Goal: Find specific page/section: Find specific page/section

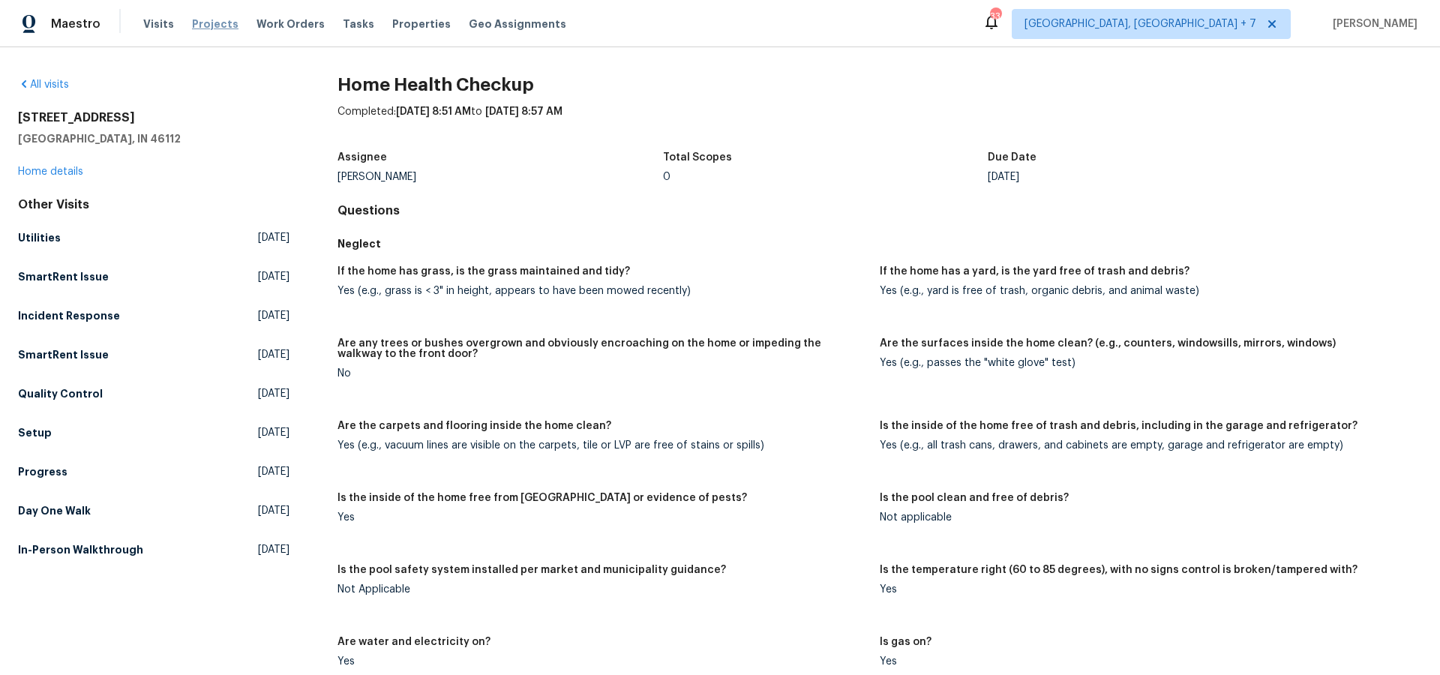
click at [203, 29] on span "Projects" at bounding box center [215, 24] width 47 height 15
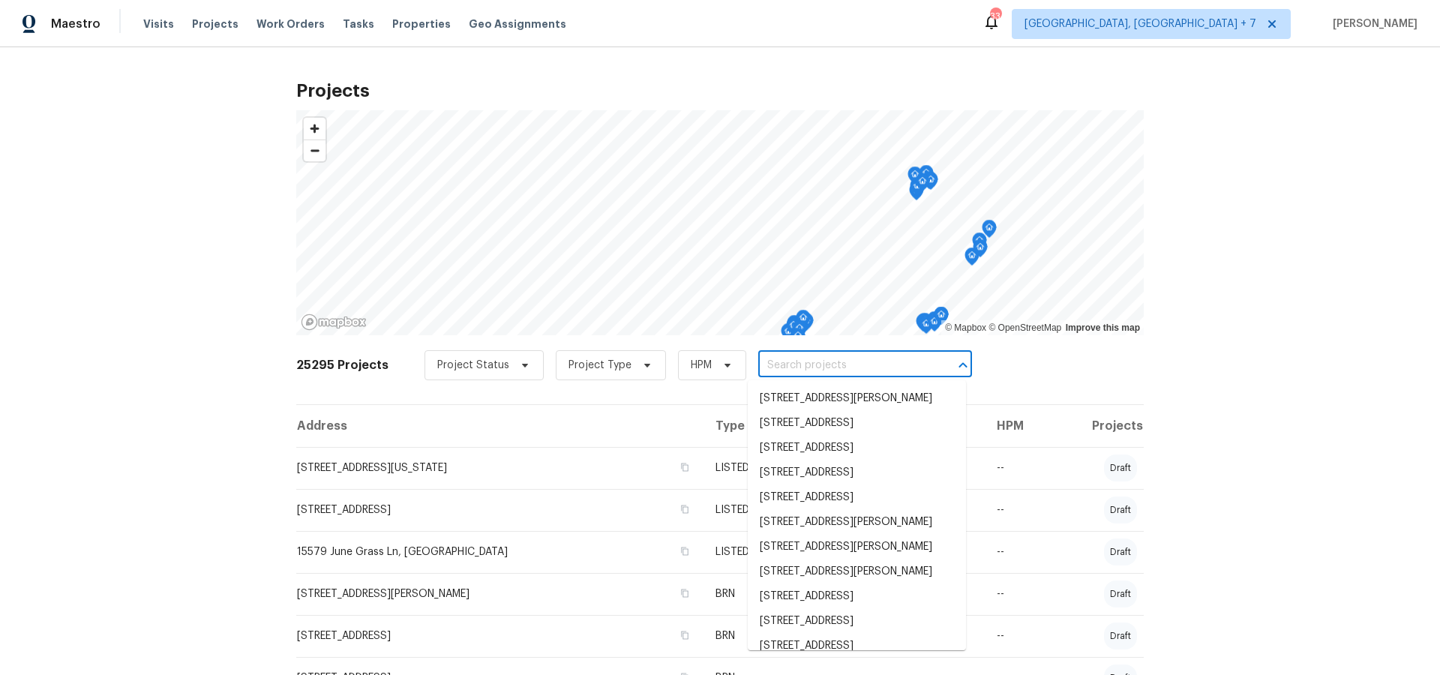
click at [790, 369] on input "text" at bounding box center [844, 365] width 172 height 23
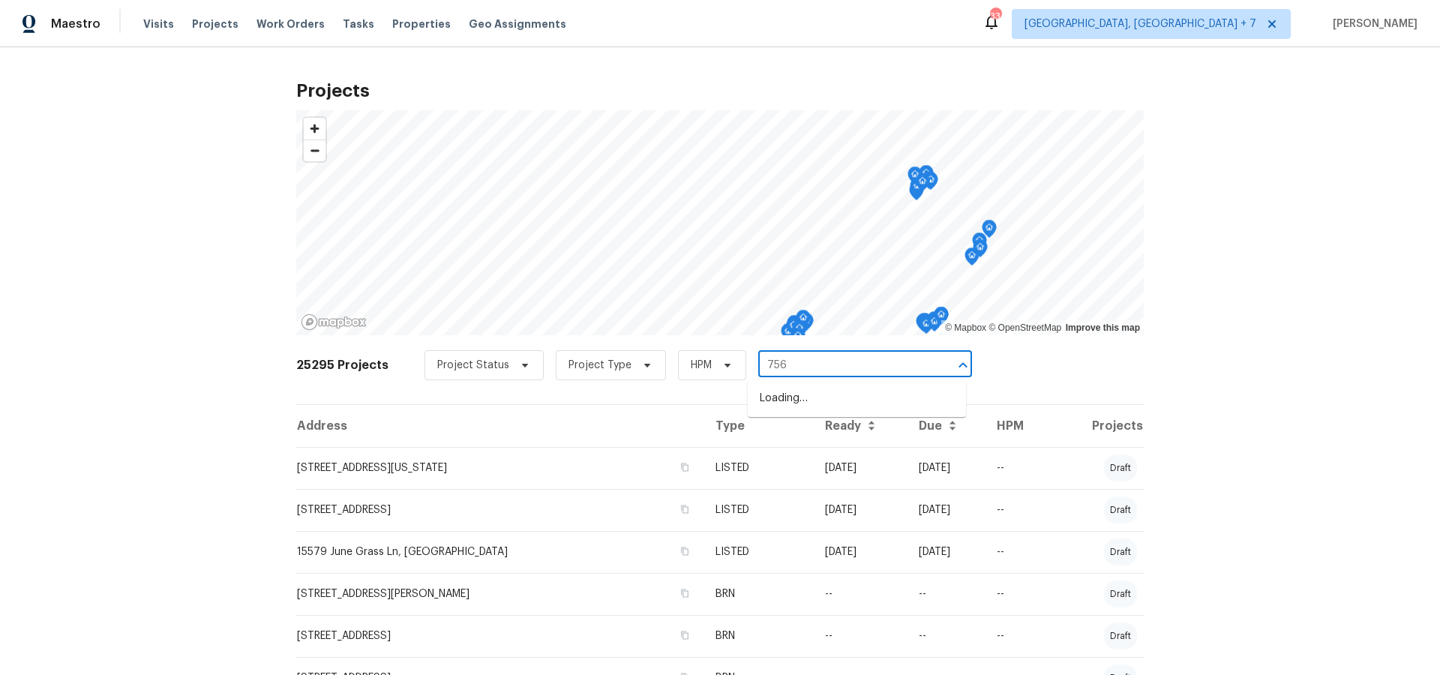
type input "756 t"
click at [794, 434] on li "[STREET_ADDRESS]" at bounding box center [857, 423] width 218 height 25
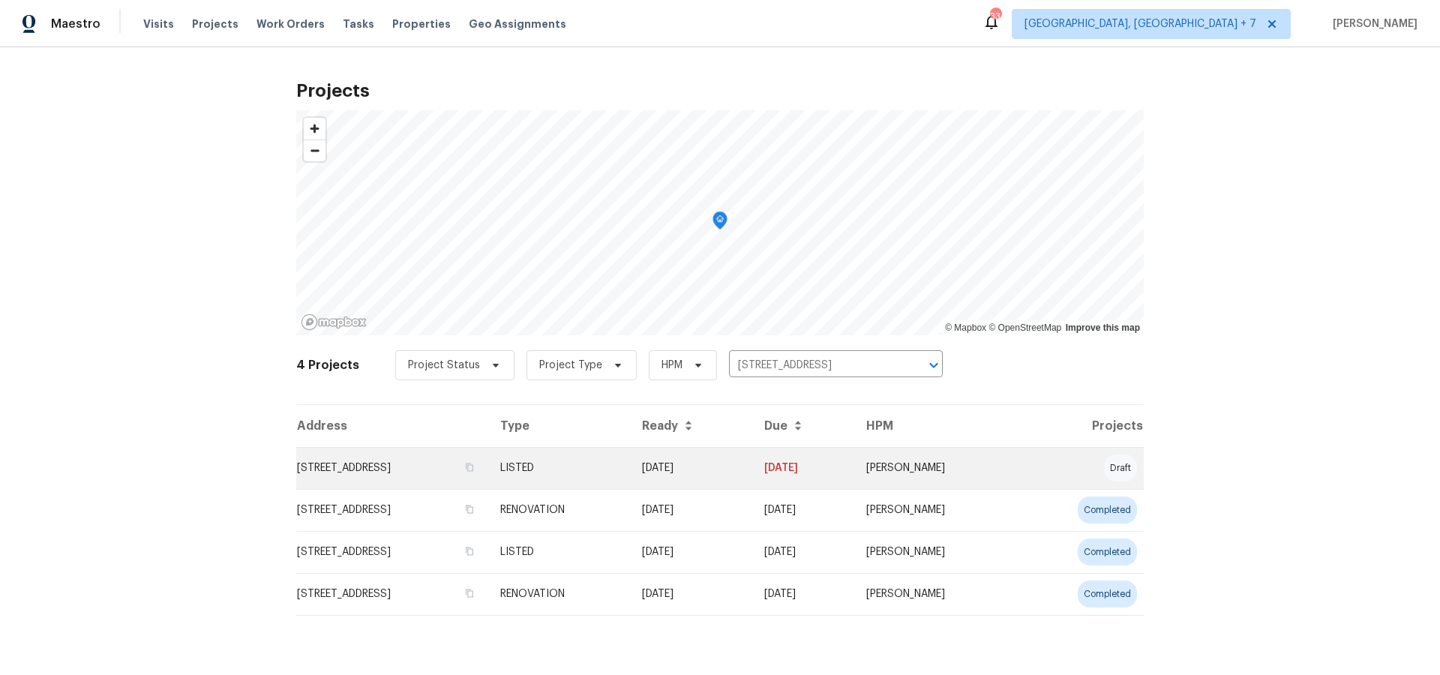
click at [414, 475] on td "[STREET_ADDRESS]" at bounding box center [392, 468] width 192 height 42
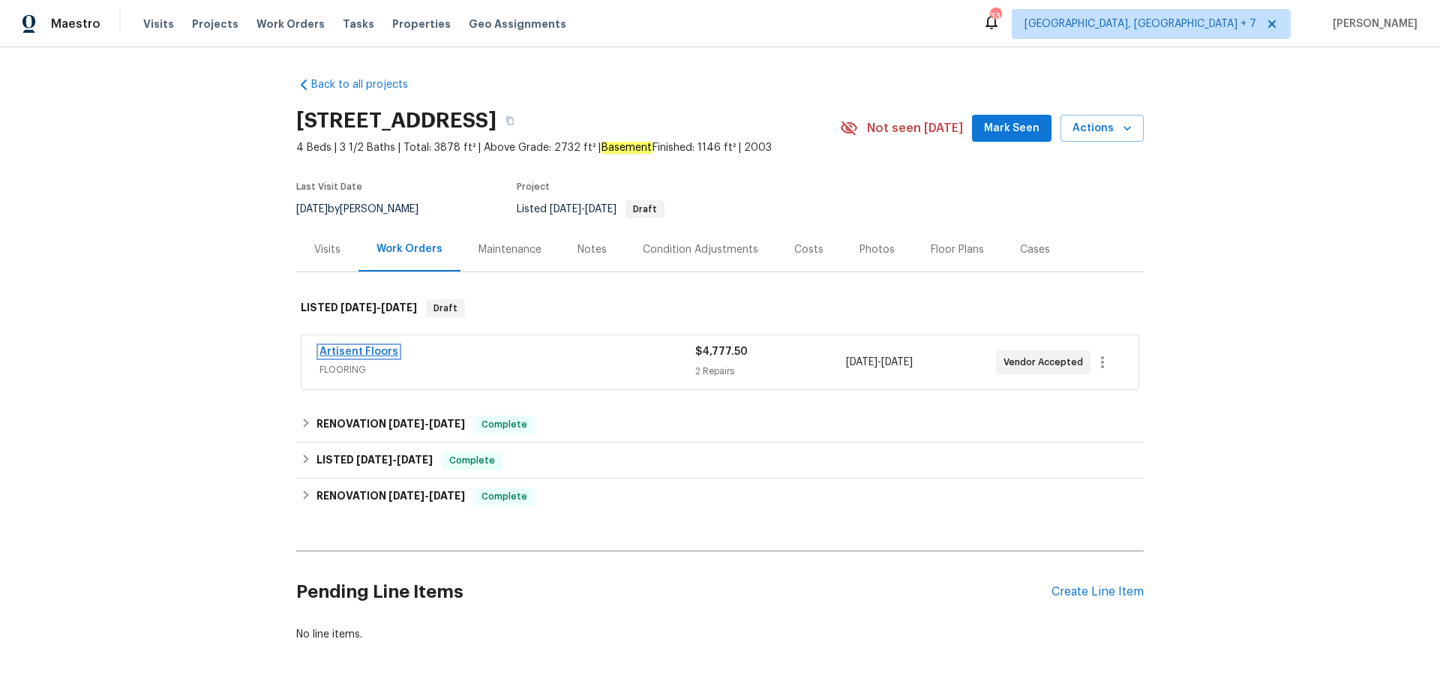
click at [369, 353] on link "Artisent Floors" at bounding box center [359, 352] width 79 height 11
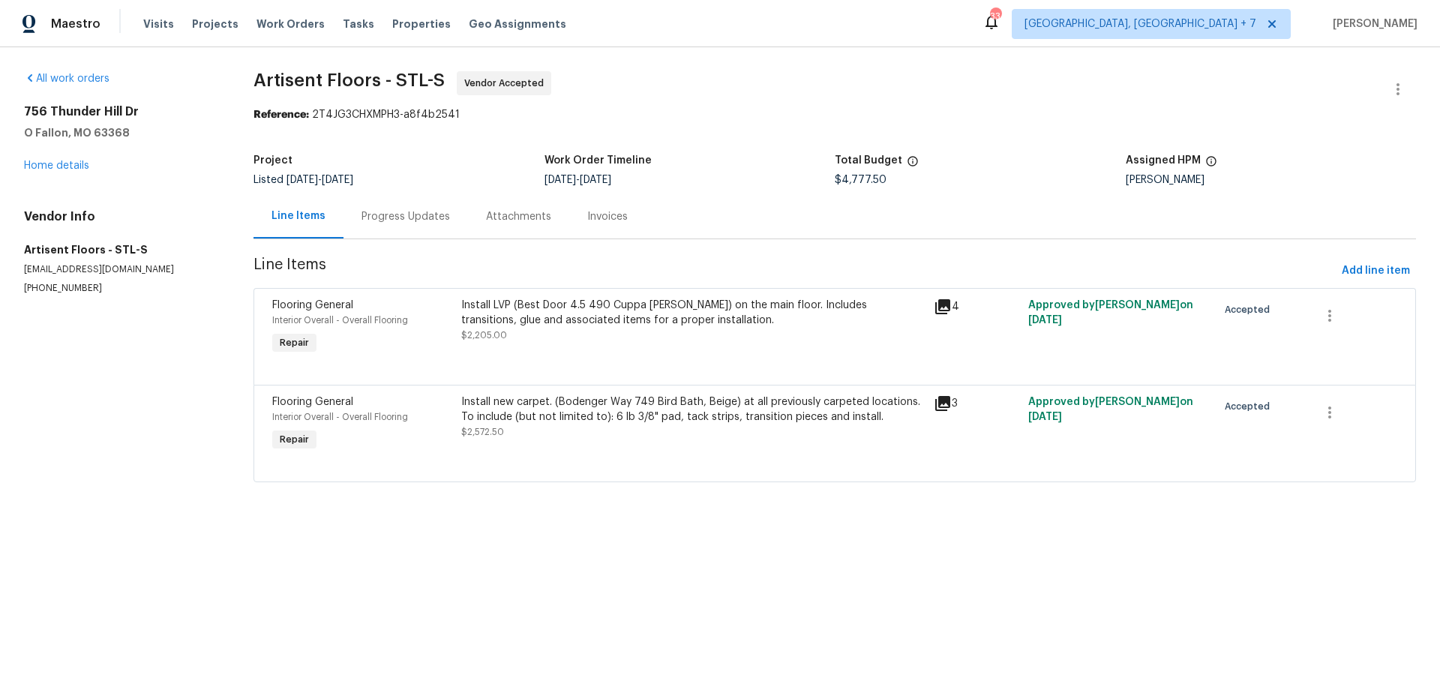
click at [402, 215] on div "Progress Updates" at bounding box center [406, 216] width 89 height 15
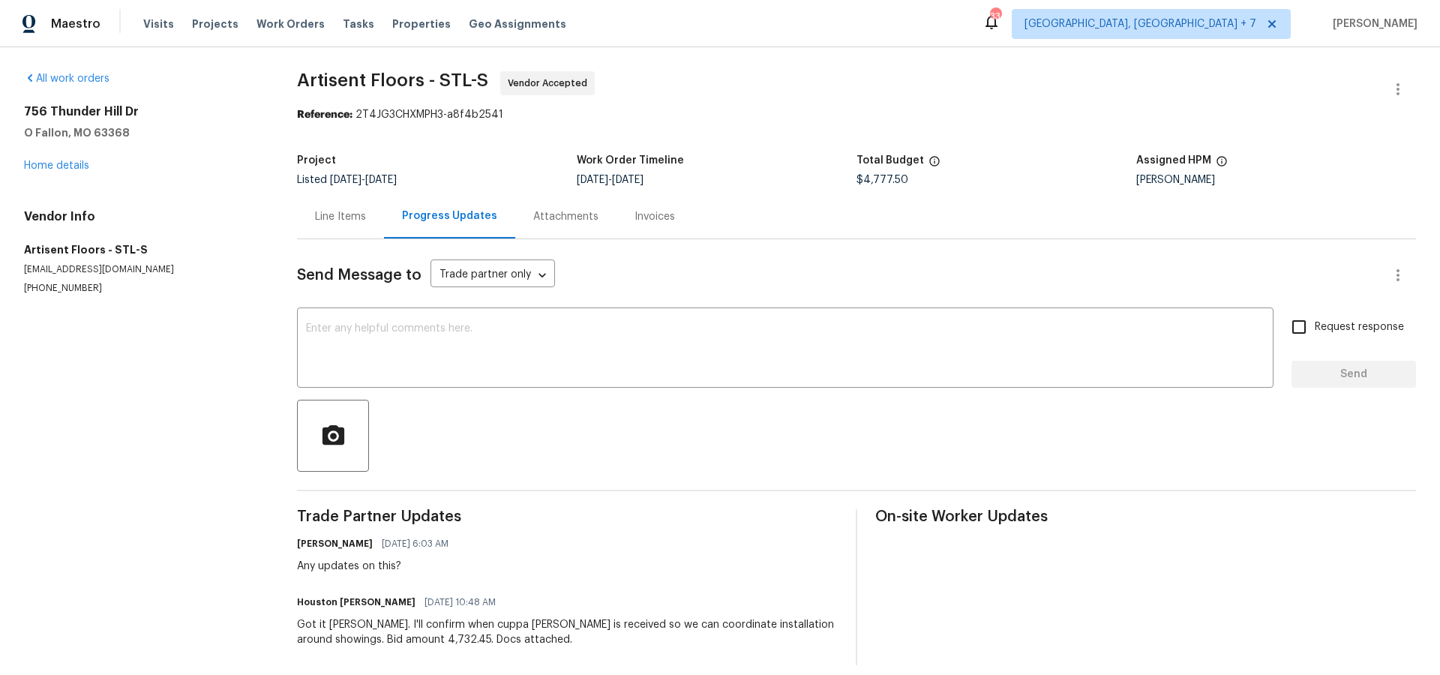
scroll to position [15, 0]
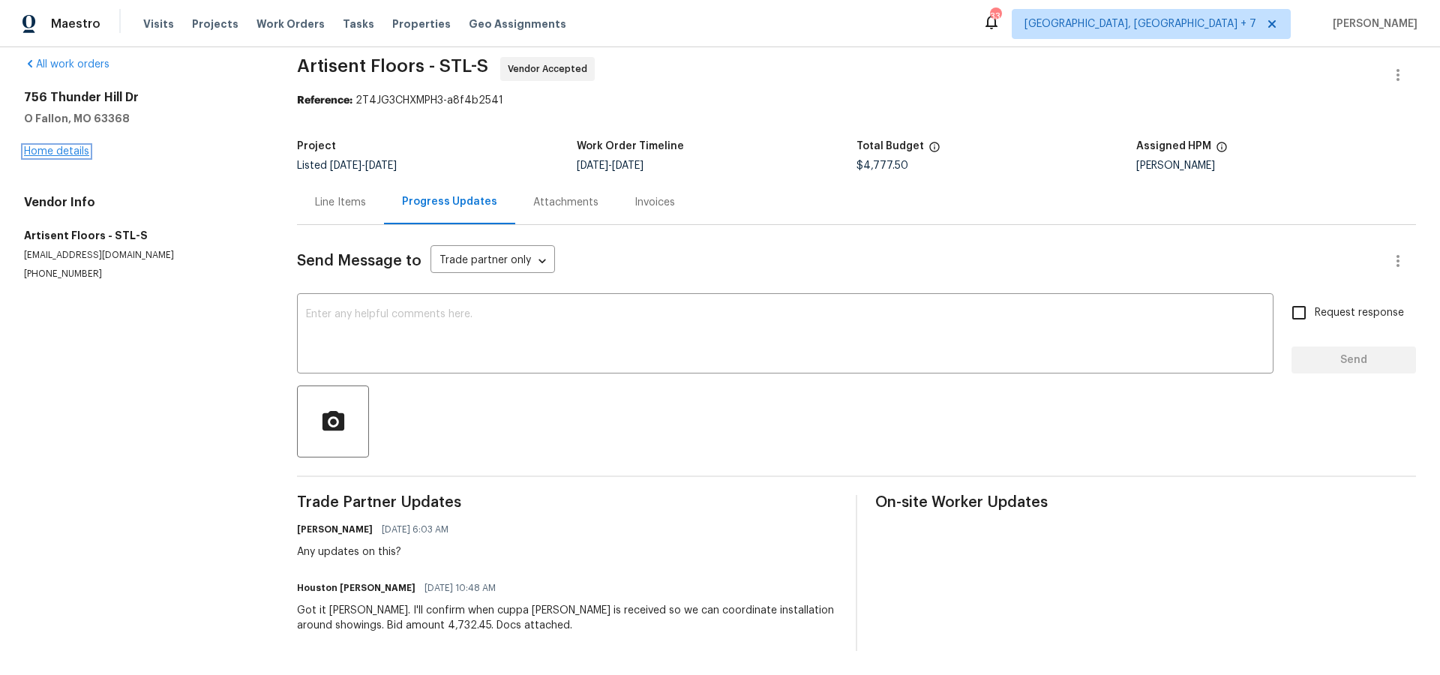
click at [64, 146] on link "Home details" at bounding box center [56, 151] width 65 height 11
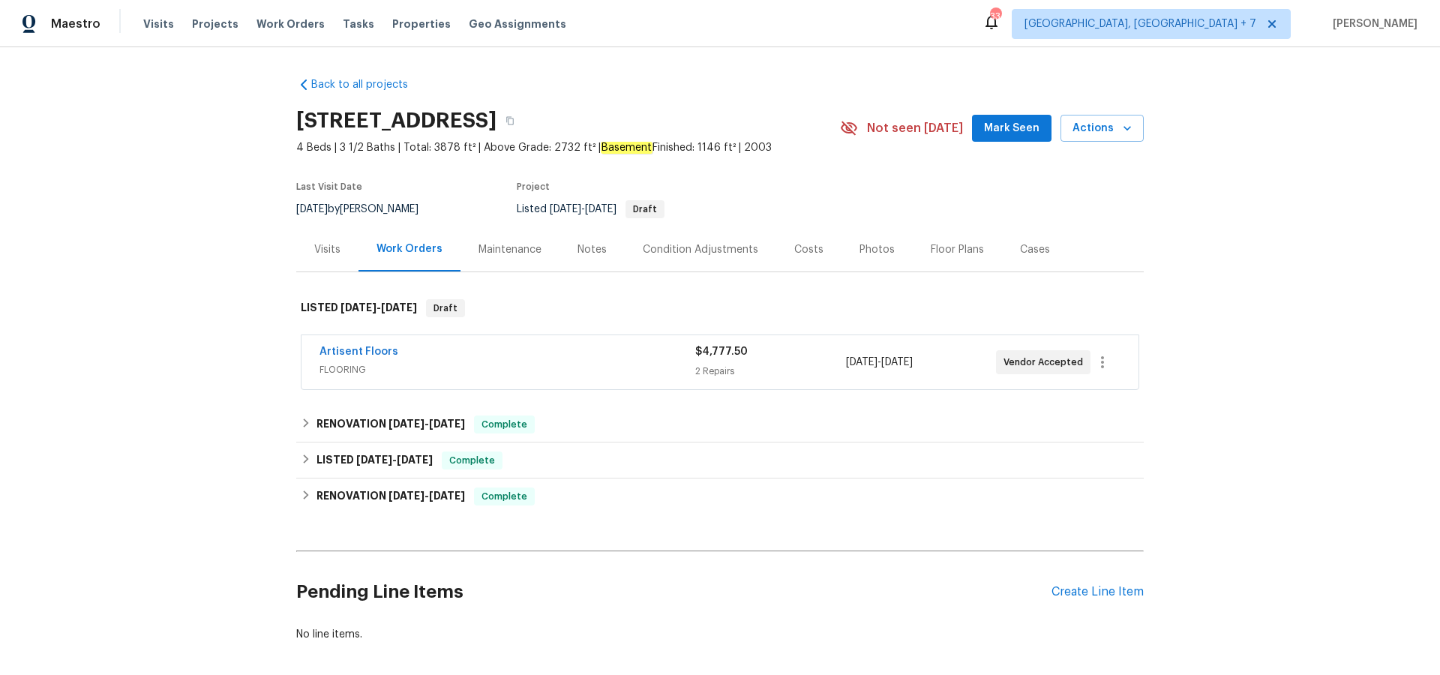
click at [595, 251] on div "Notes" at bounding box center [592, 249] width 29 height 15
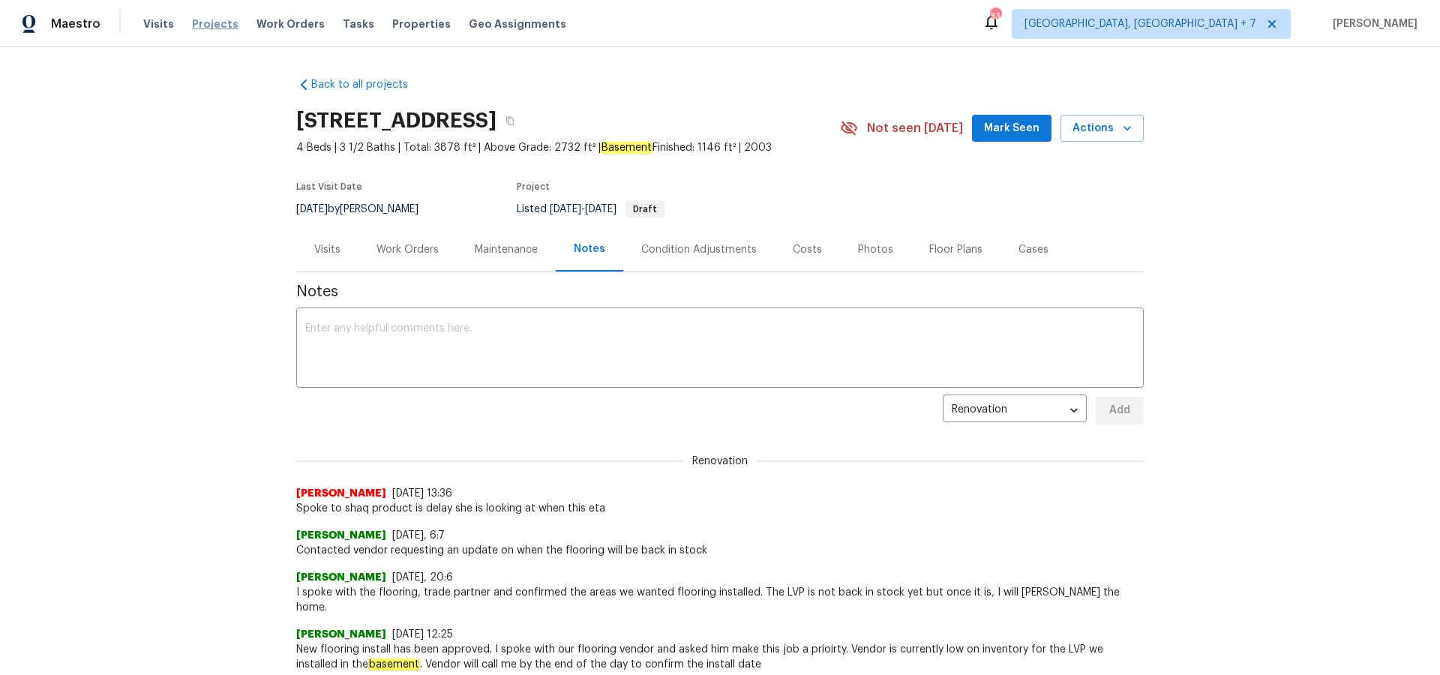
click at [217, 26] on span "Projects" at bounding box center [215, 24] width 47 height 15
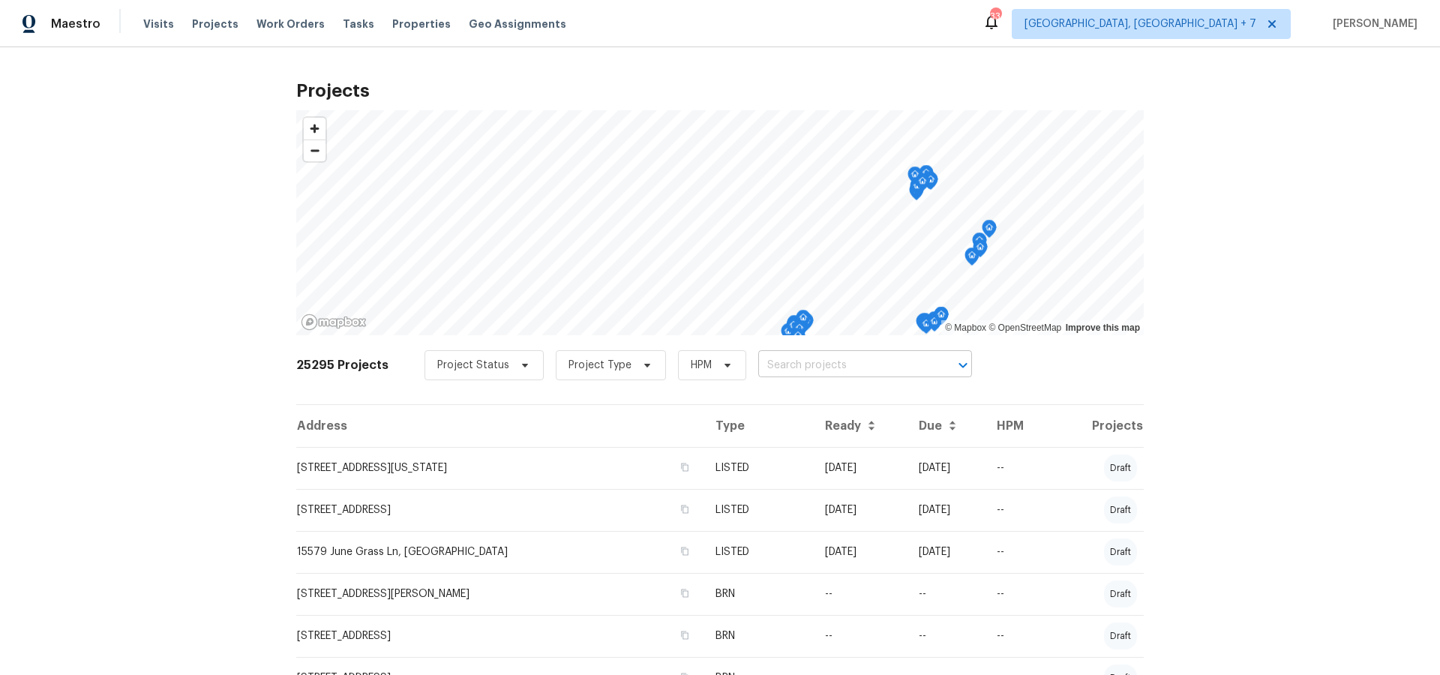
click at [835, 370] on input "text" at bounding box center [844, 365] width 172 height 23
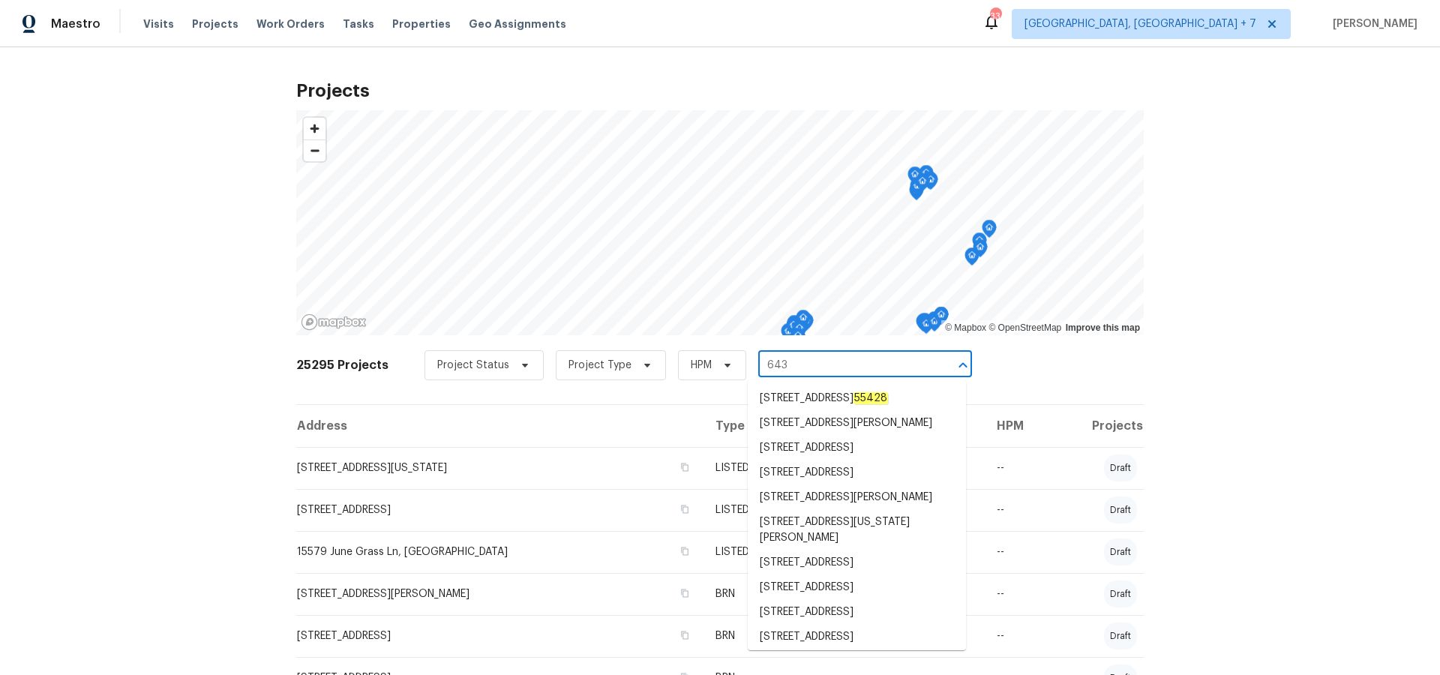
type input "643"
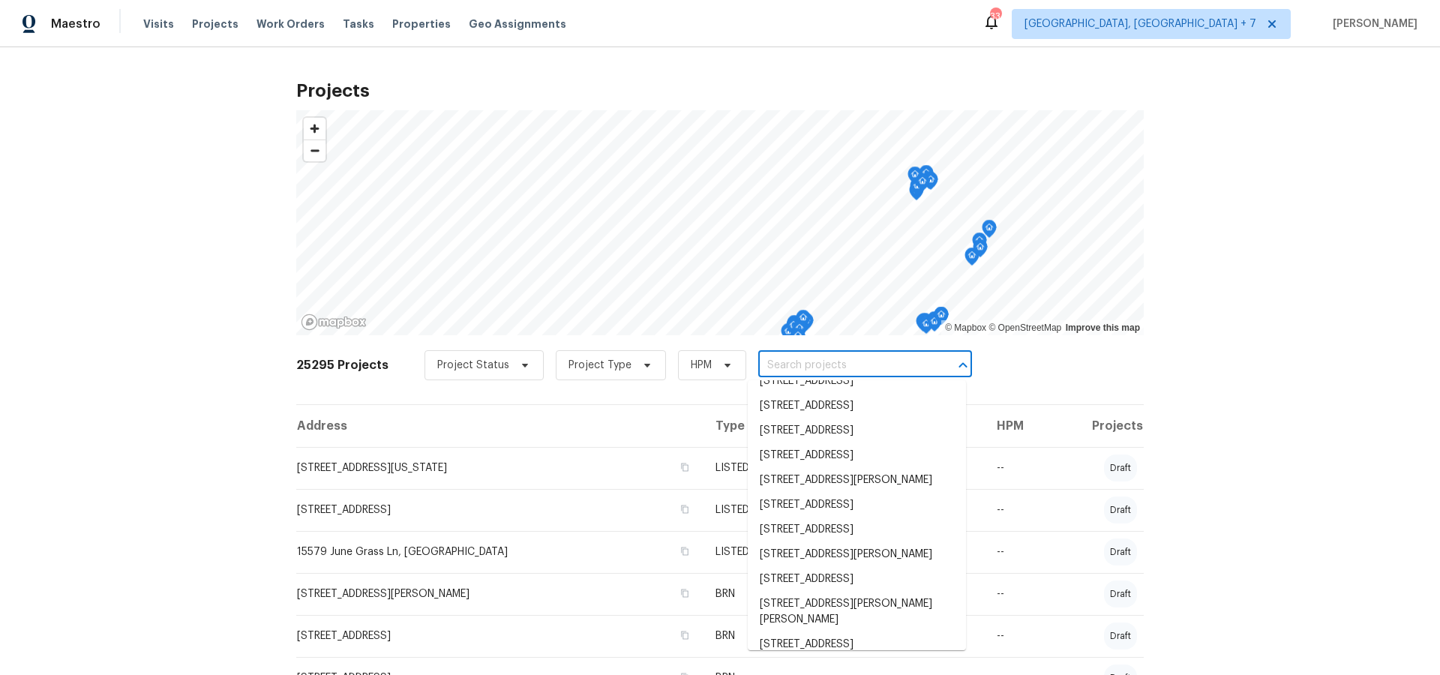
scroll to position [521, 0]
click at [821, 359] on input "text" at bounding box center [844, 365] width 172 height 23
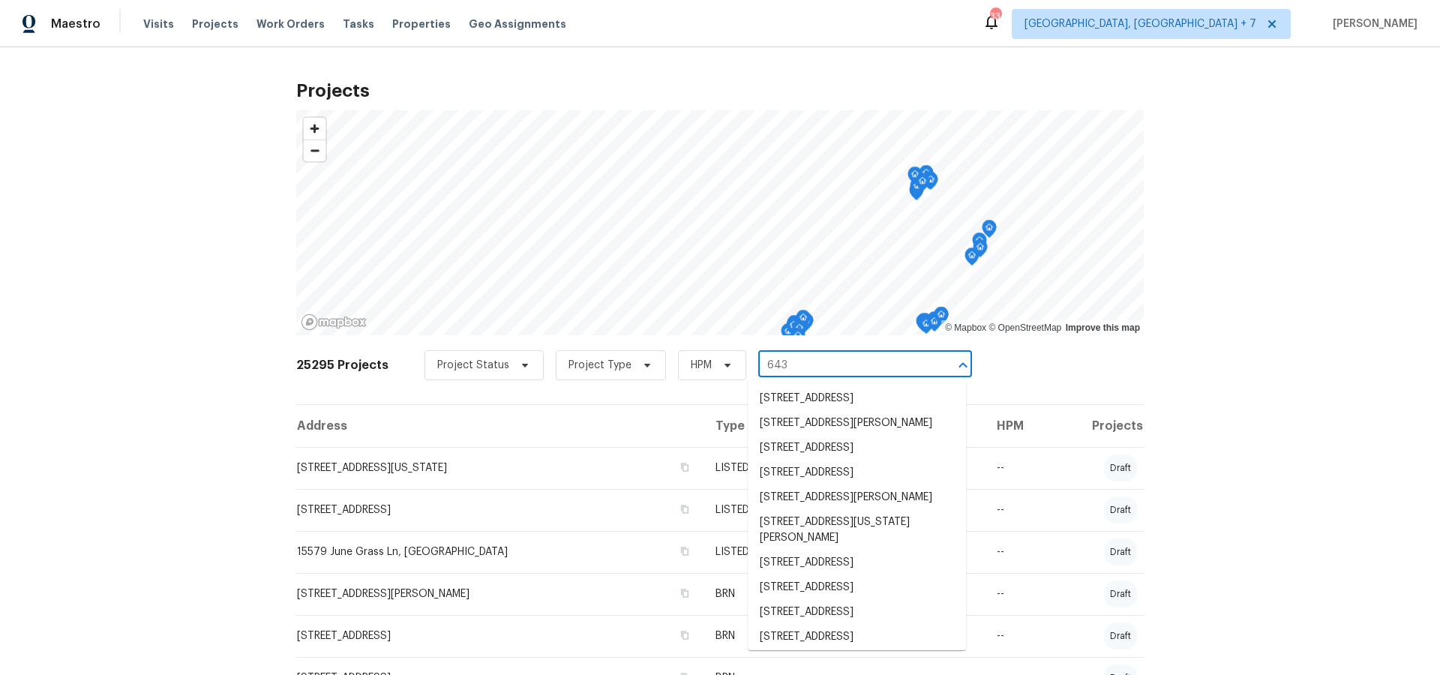
type input "6430"
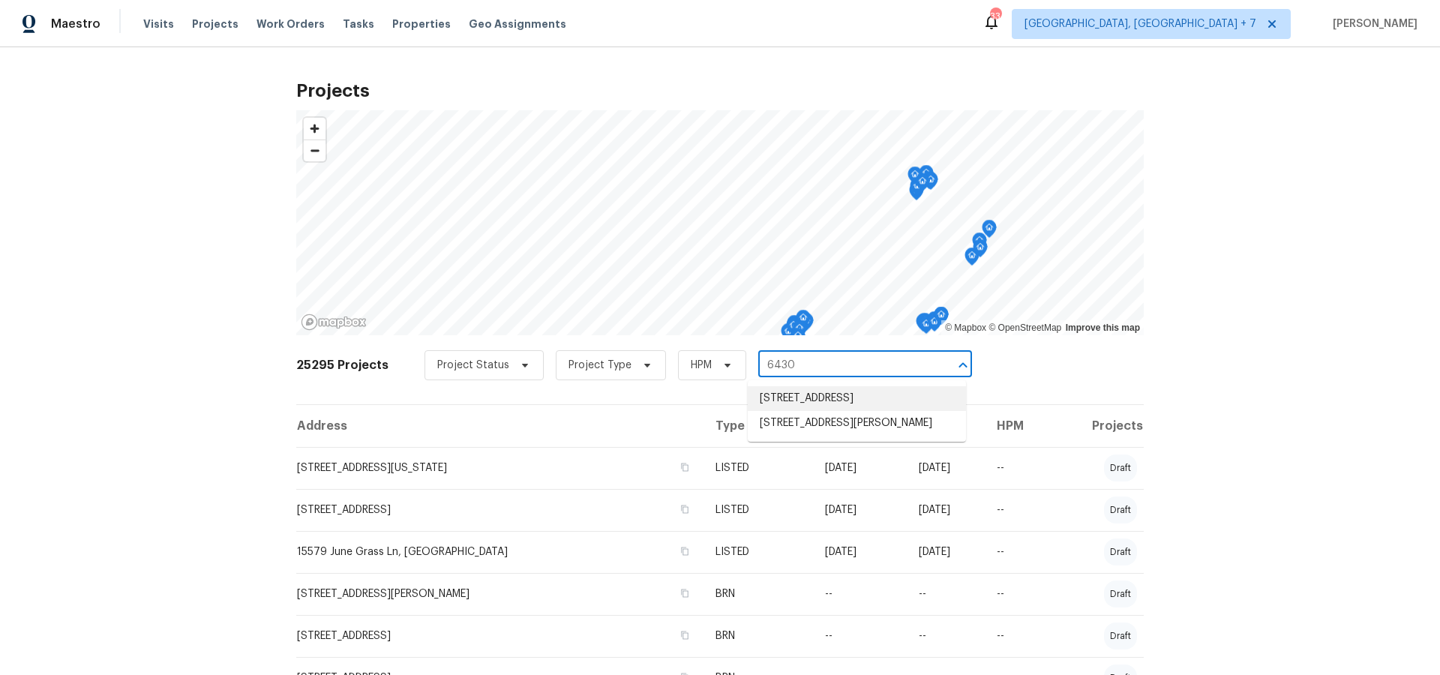
click at [827, 407] on li "[STREET_ADDRESS]" at bounding box center [857, 398] width 218 height 25
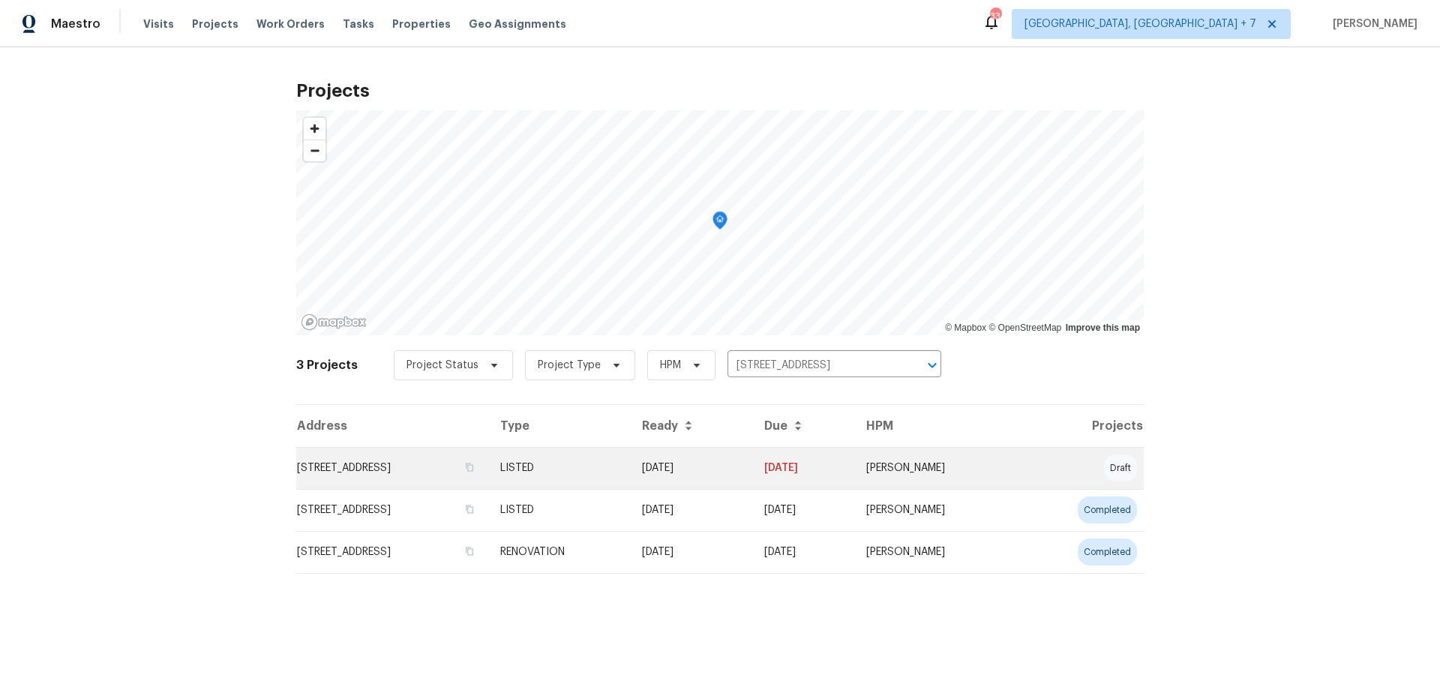
click at [487, 473] on td "[STREET_ADDRESS]" at bounding box center [392, 468] width 192 height 42
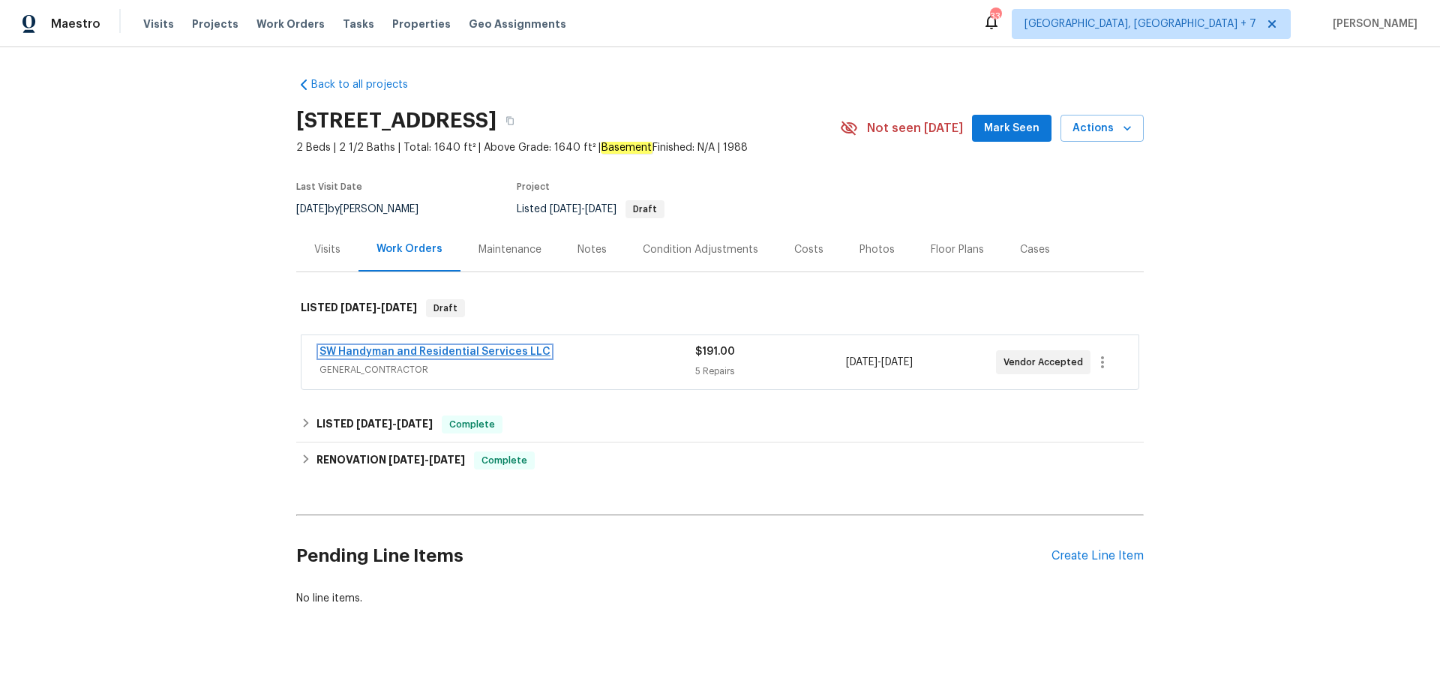
click at [437, 354] on link "SW Handyman and Residential Services LLC" at bounding box center [435, 352] width 231 height 11
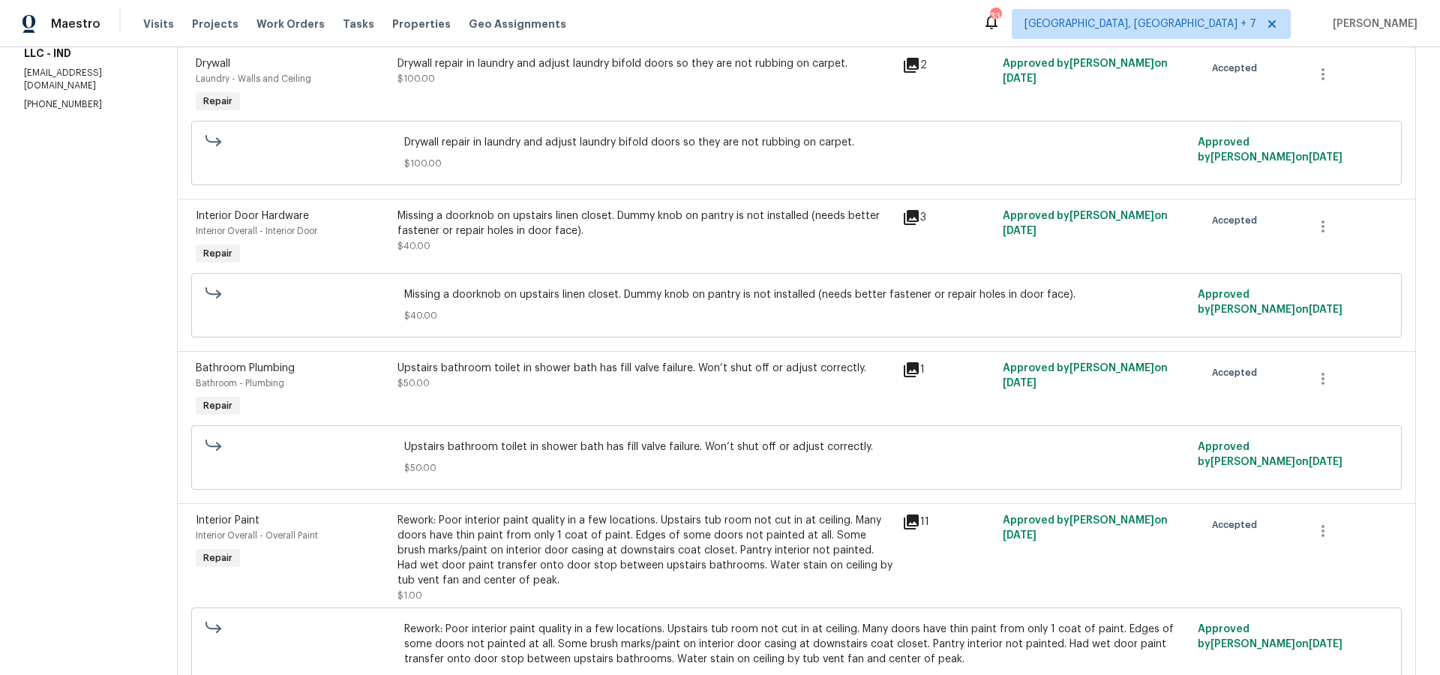
scroll to position [245, 0]
click at [910, 518] on icon at bounding box center [911, 519] width 15 height 15
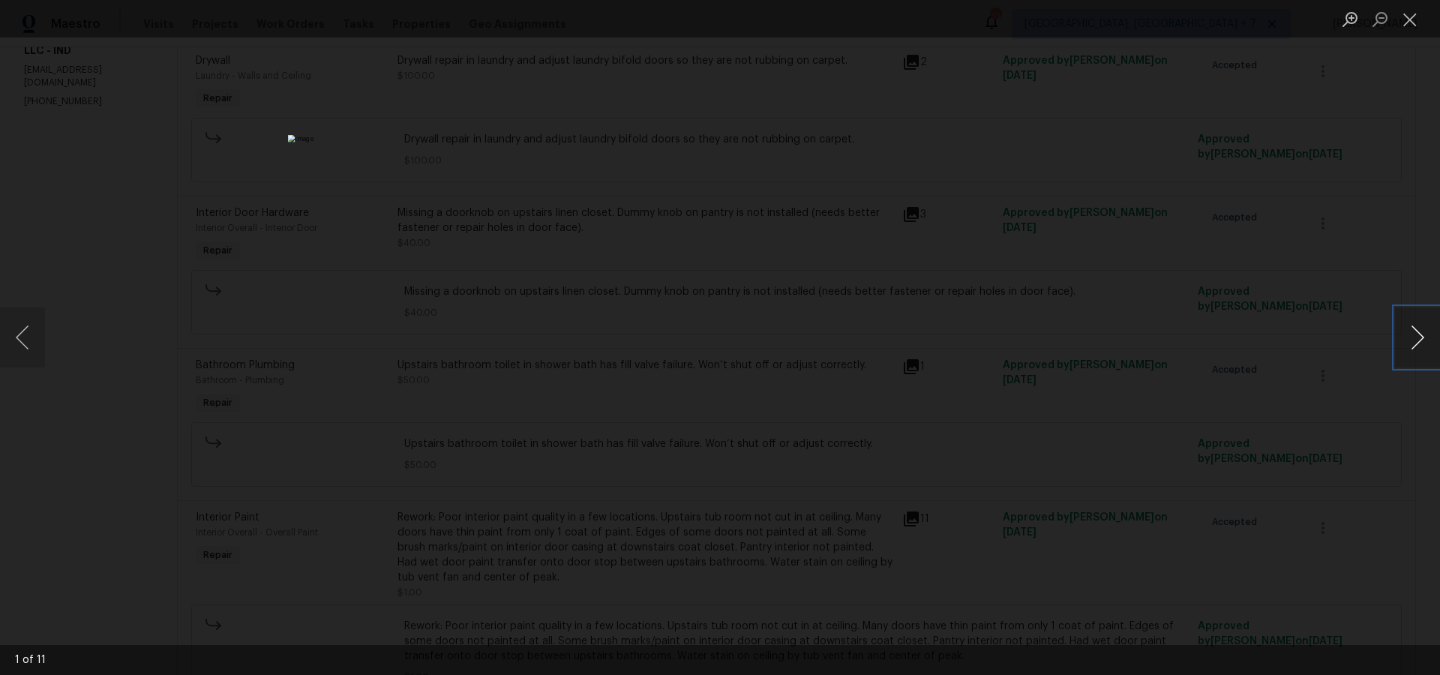
click at [1414, 346] on button "Next image" at bounding box center [1417, 338] width 45 height 60
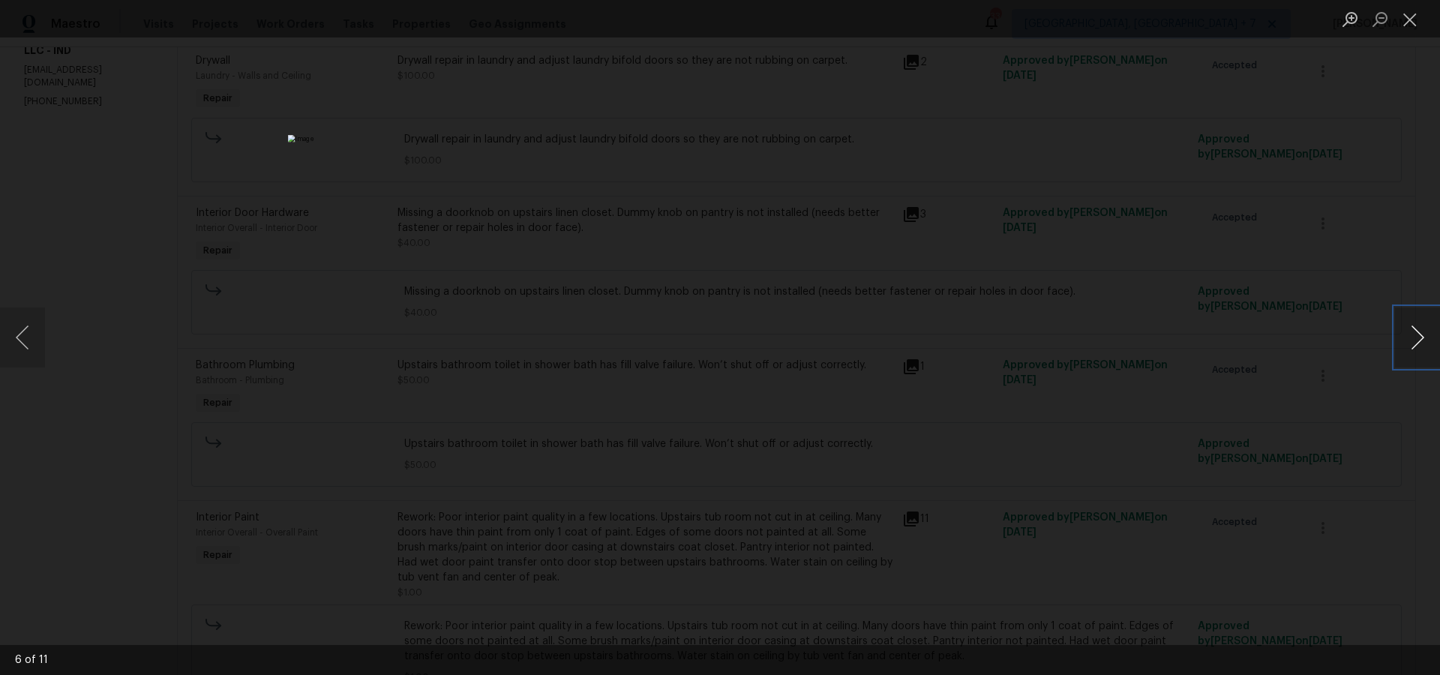
click at [1414, 346] on button "Next image" at bounding box center [1417, 338] width 45 height 60
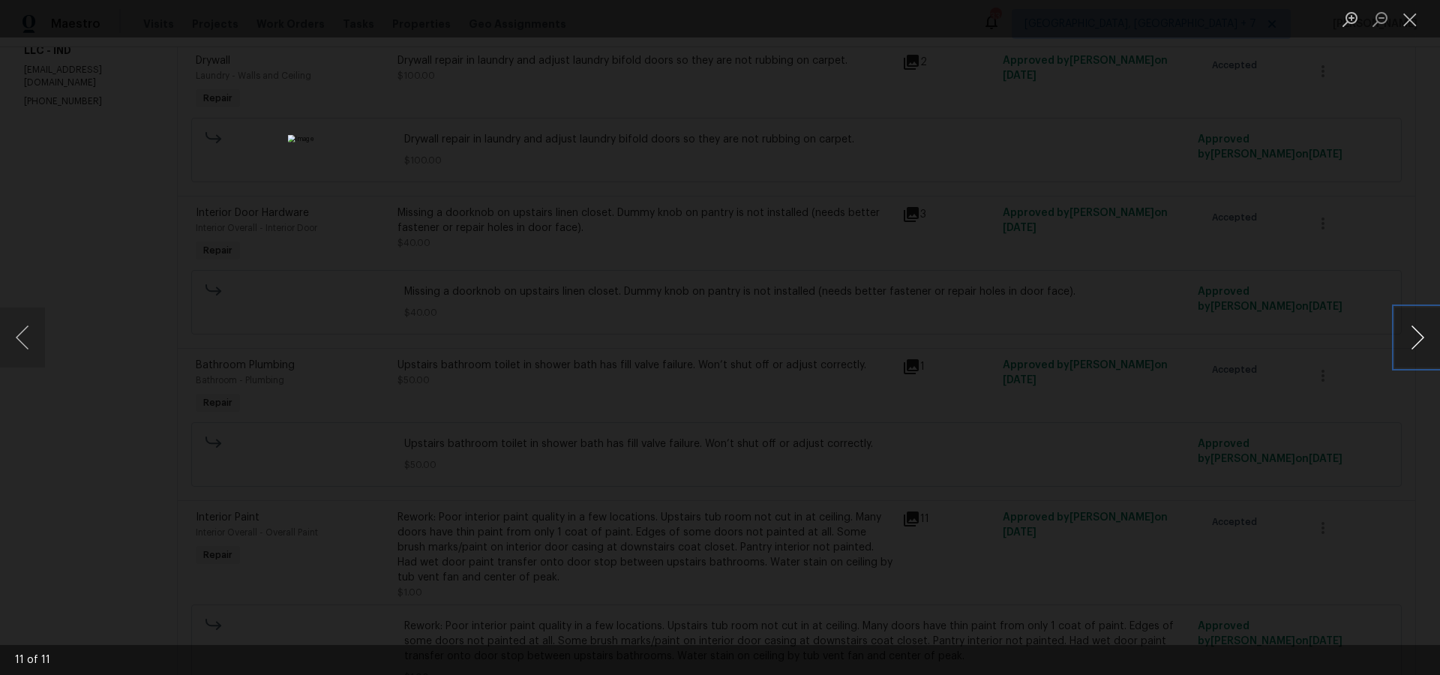
click at [1414, 346] on button "Next image" at bounding box center [1417, 338] width 45 height 60
click at [1406, 23] on button "Close lightbox" at bounding box center [1410, 19] width 30 height 26
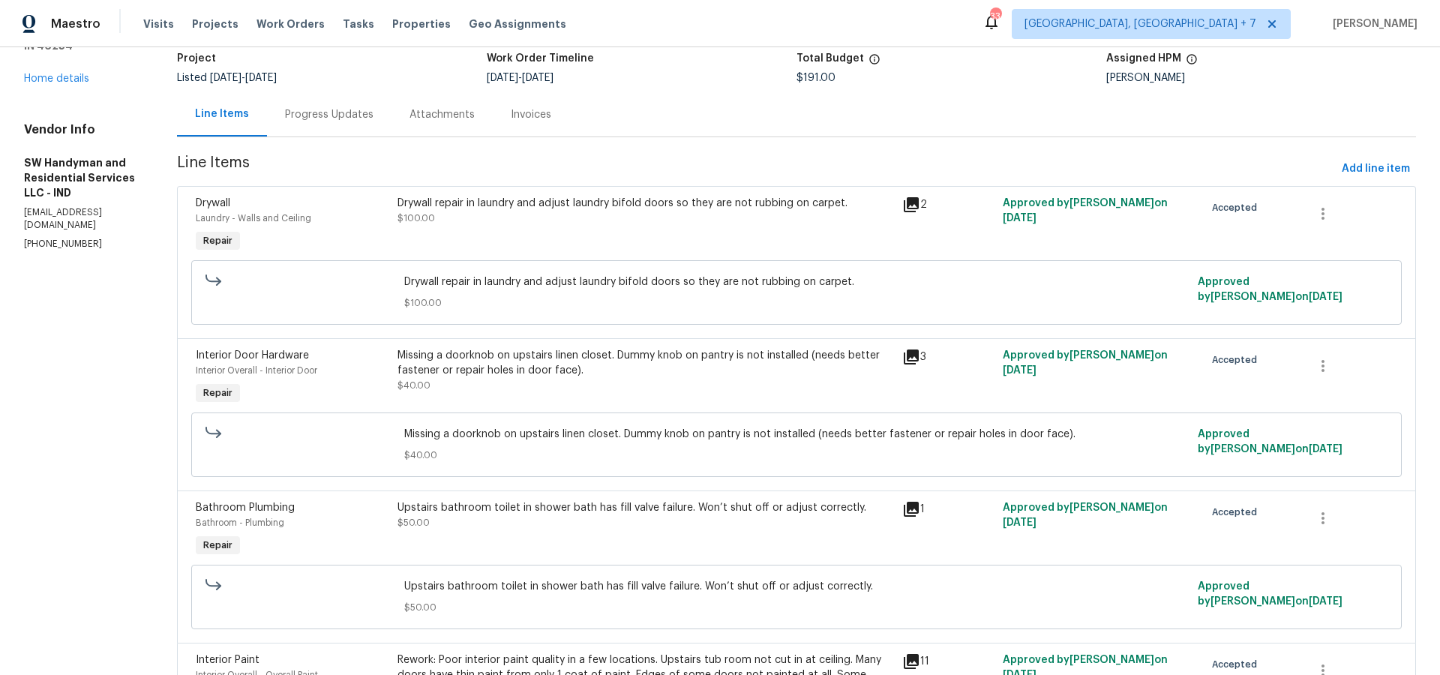
scroll to position [0, 0]
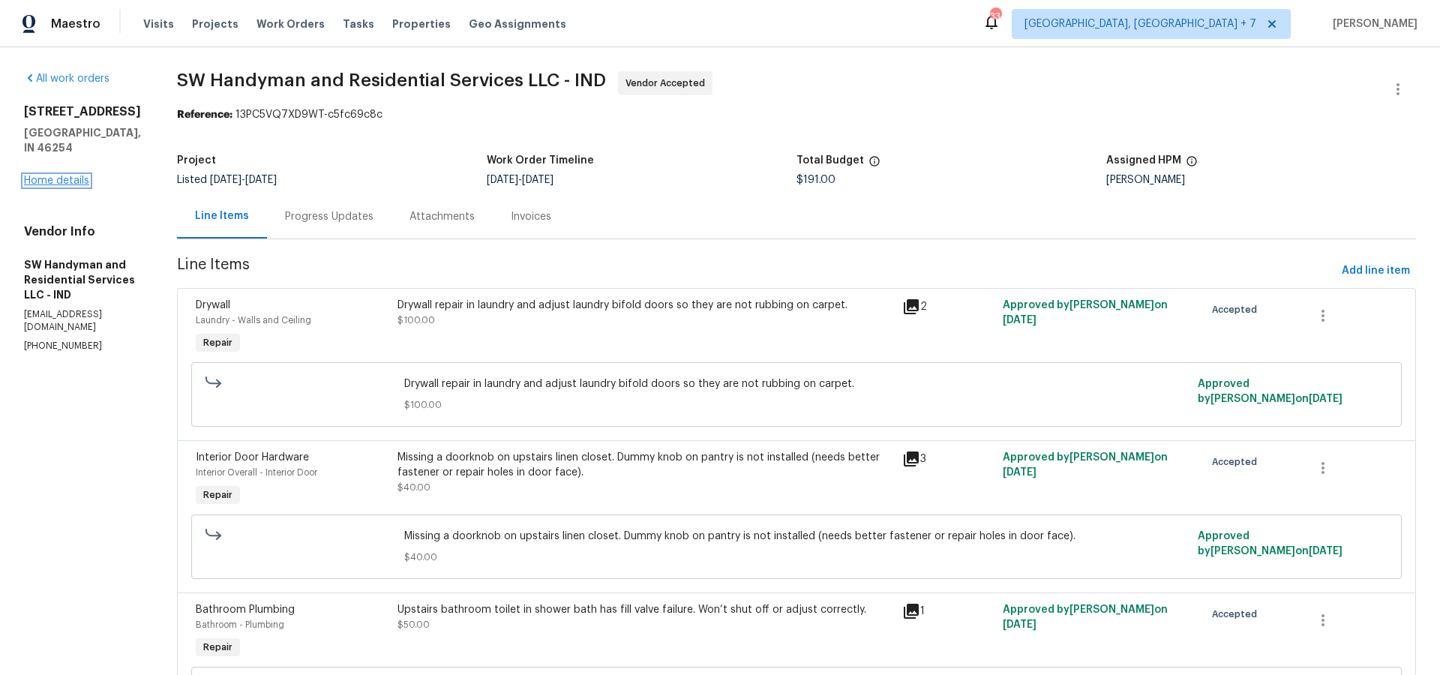
click at [62, 181] on link "Home details" at bounding box center [56, 181] width 65 height 11
